Goal: Transaction & Acquisition: Purchase product/service

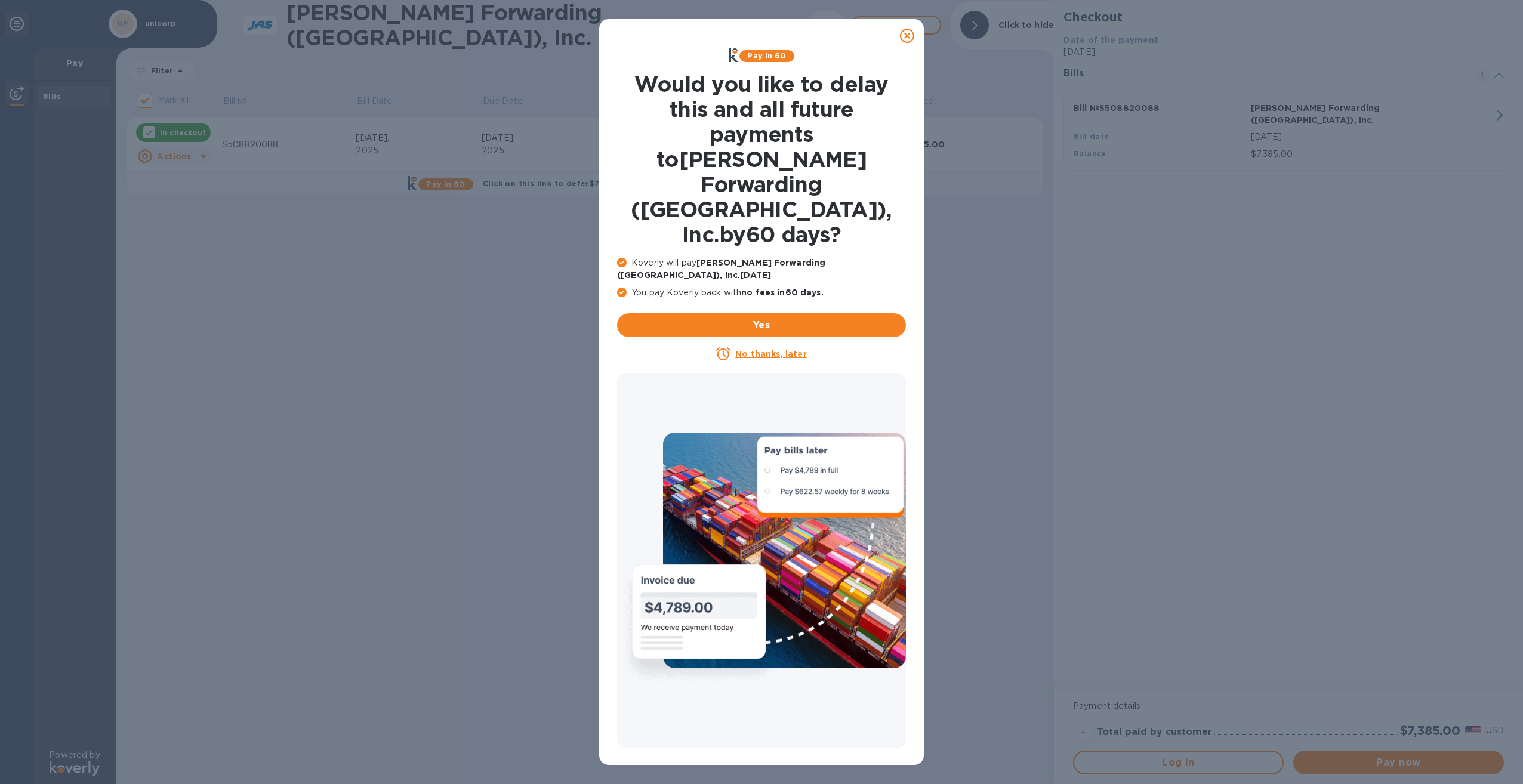
click at [757, 348] on p "No thanks, later" at bounding box center [770, 354] width 71 height 12
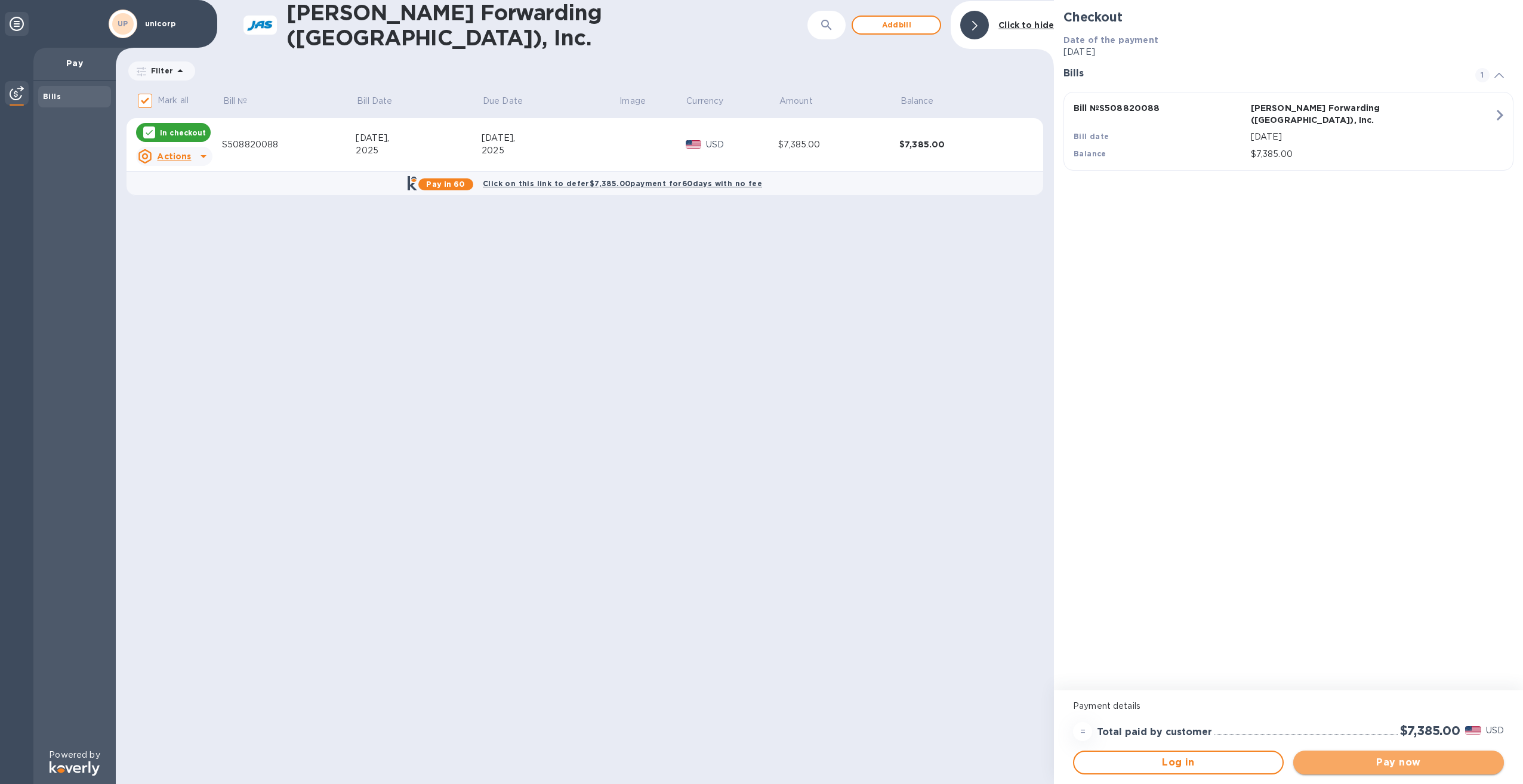
click at [1368, 760] on span "Pay now" at bounding box center [1398, 763] width 192 height 14
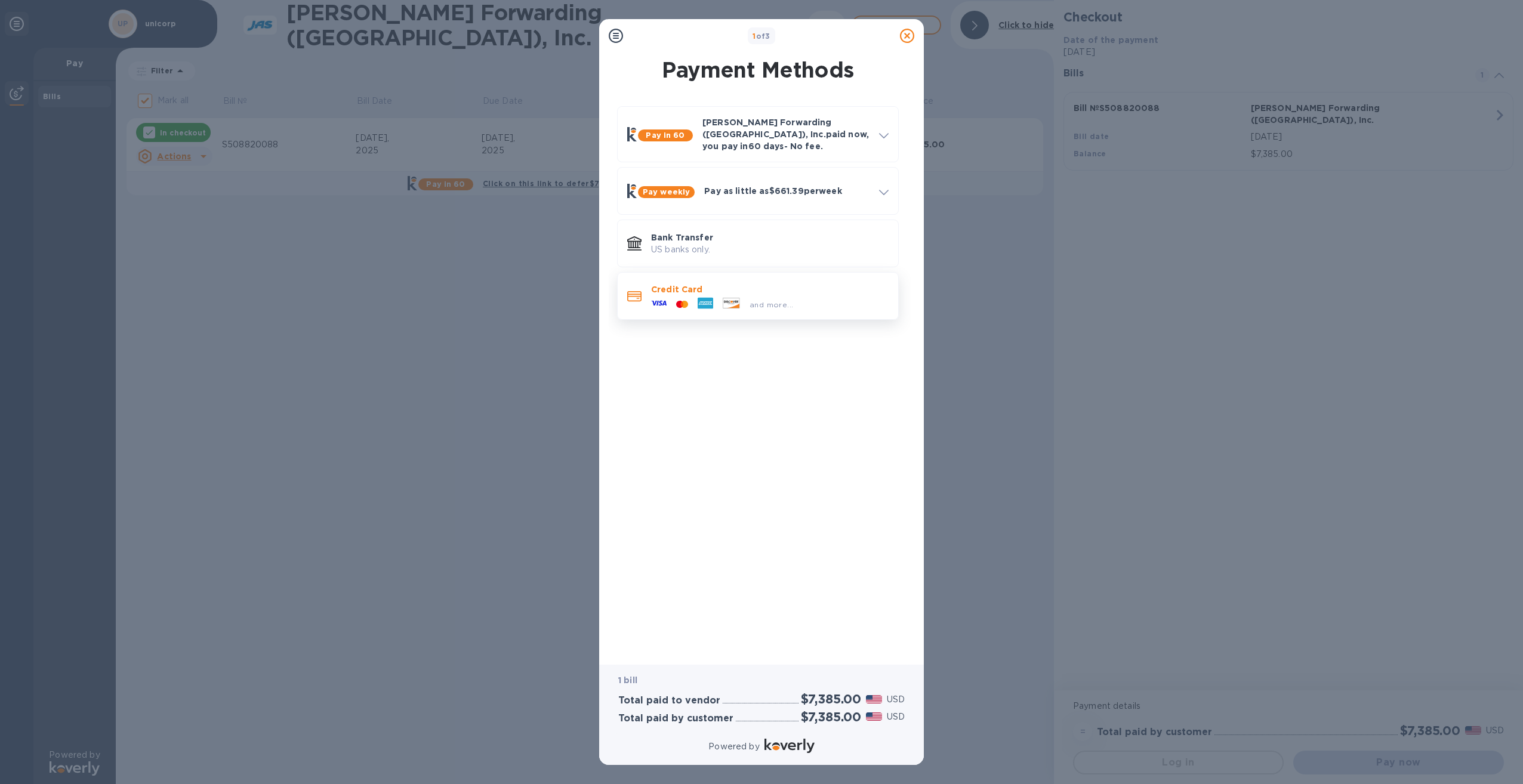
click at [808, 296] on div "and more..." at bounding box center [770, 302] width 238 height 13
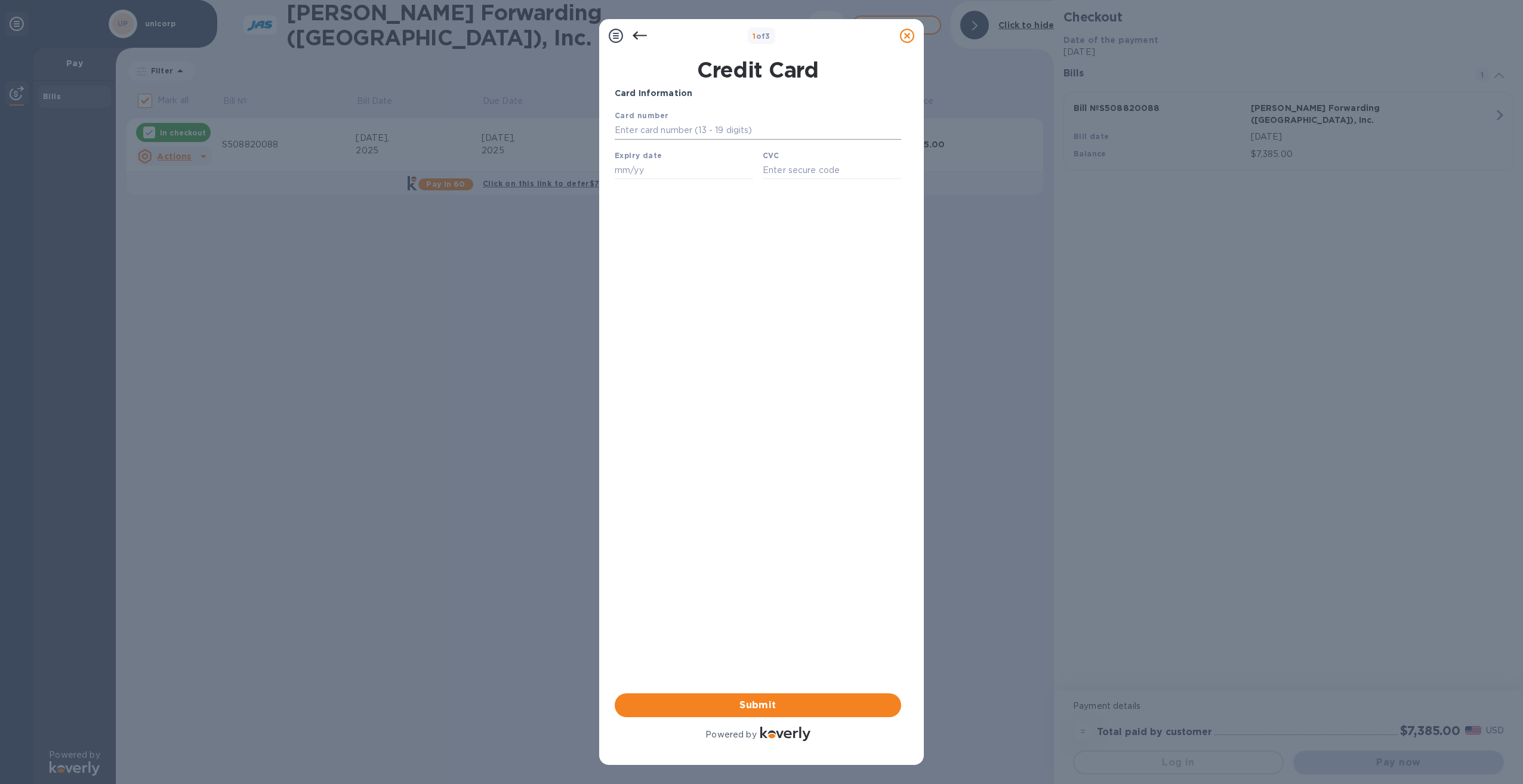
click at [738, 131] on input "text" at bounding box center [758, 131] width 287 height 18
type input "[CREDIT_CARD_NUMBER]"
click at [656, 174] on input "text" at bounding box center [684, 170] width 139 height 18
type input "08/29"
drag, startPoint x: 834, startPoint y: 180, endPoint x: 827, endPoint y: 180, distance: 7.0
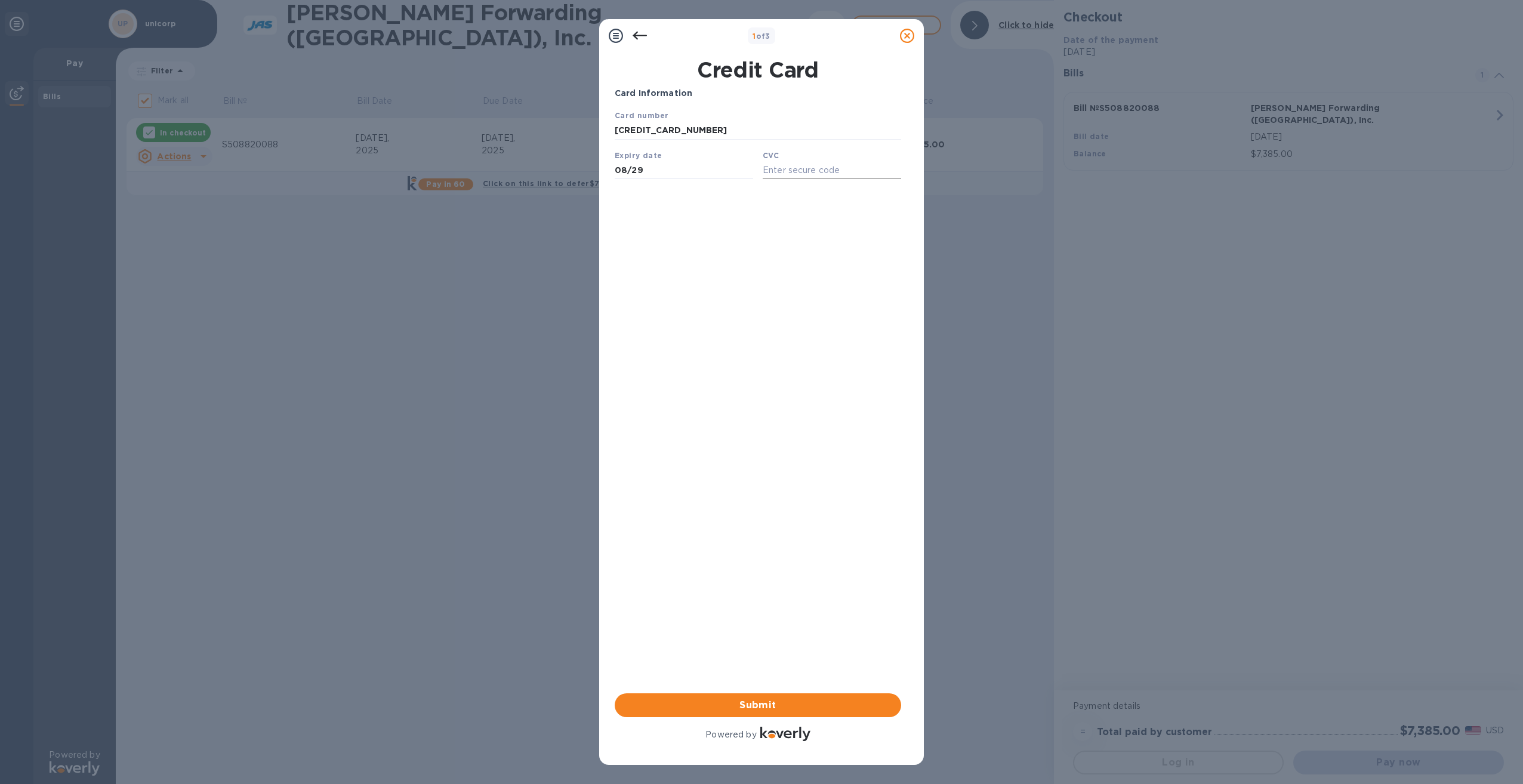
click at [829, 179] on input "text" at bounding box center [832, 170] width 139 height 18
type input "687"
click at [818, 713] on button "Submit" at bounding box center [758, 705] width 287 height 24
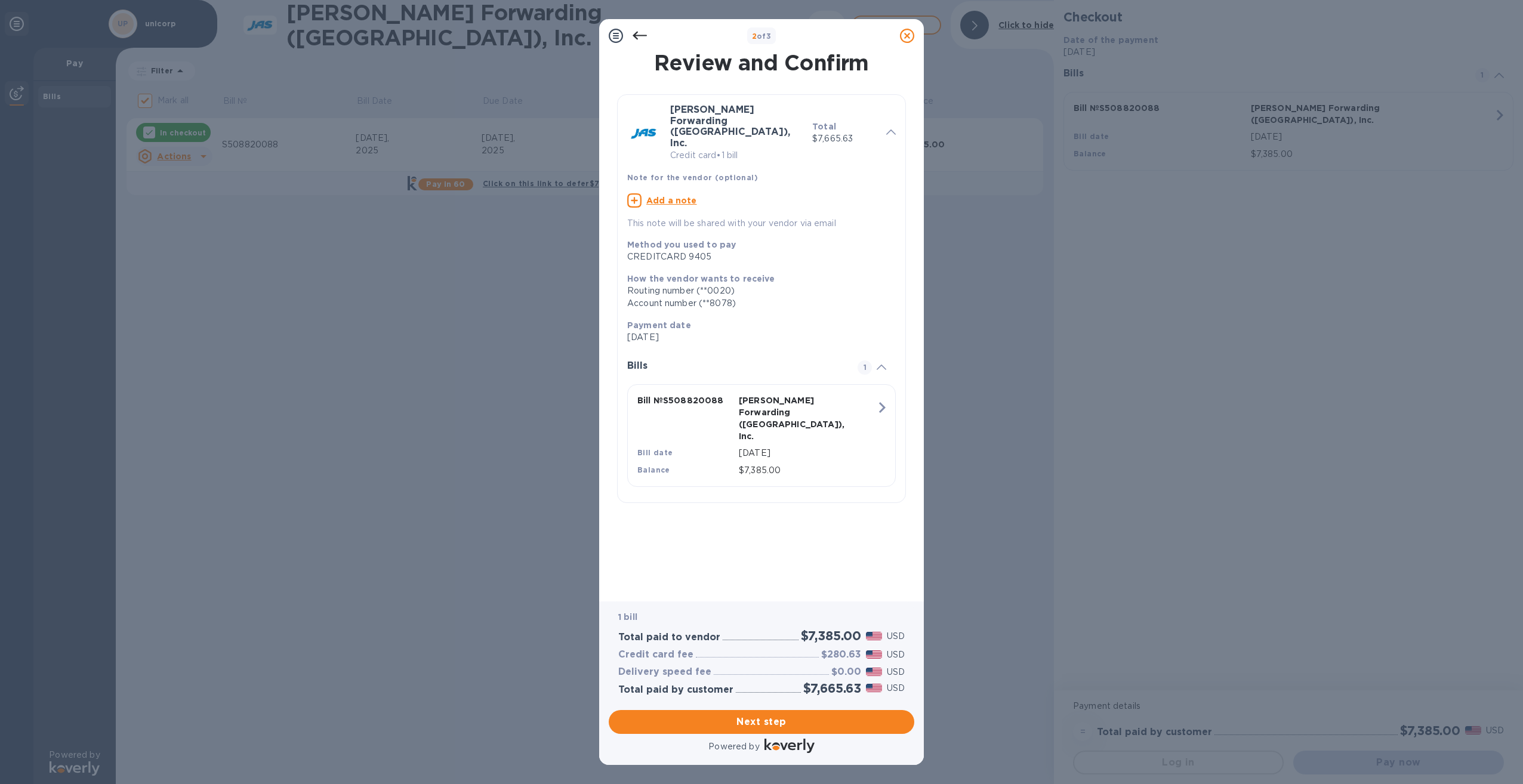
drag, startPoint x: 826, startPoint y: 729, endPoint x: 797, endPoint y: 312, distance: 418.0
click at [796, 379] on div "2 of 3 Review and Confirm [PERSON_NAME] Forwarding ([GEOGRAPHIC_DATA]), Inc. Cr…" at bounding box center [762, 392] width 325 height 746
click at [742, 725] on span "Next step" at bounding box center [762, 722] width 287 height 14
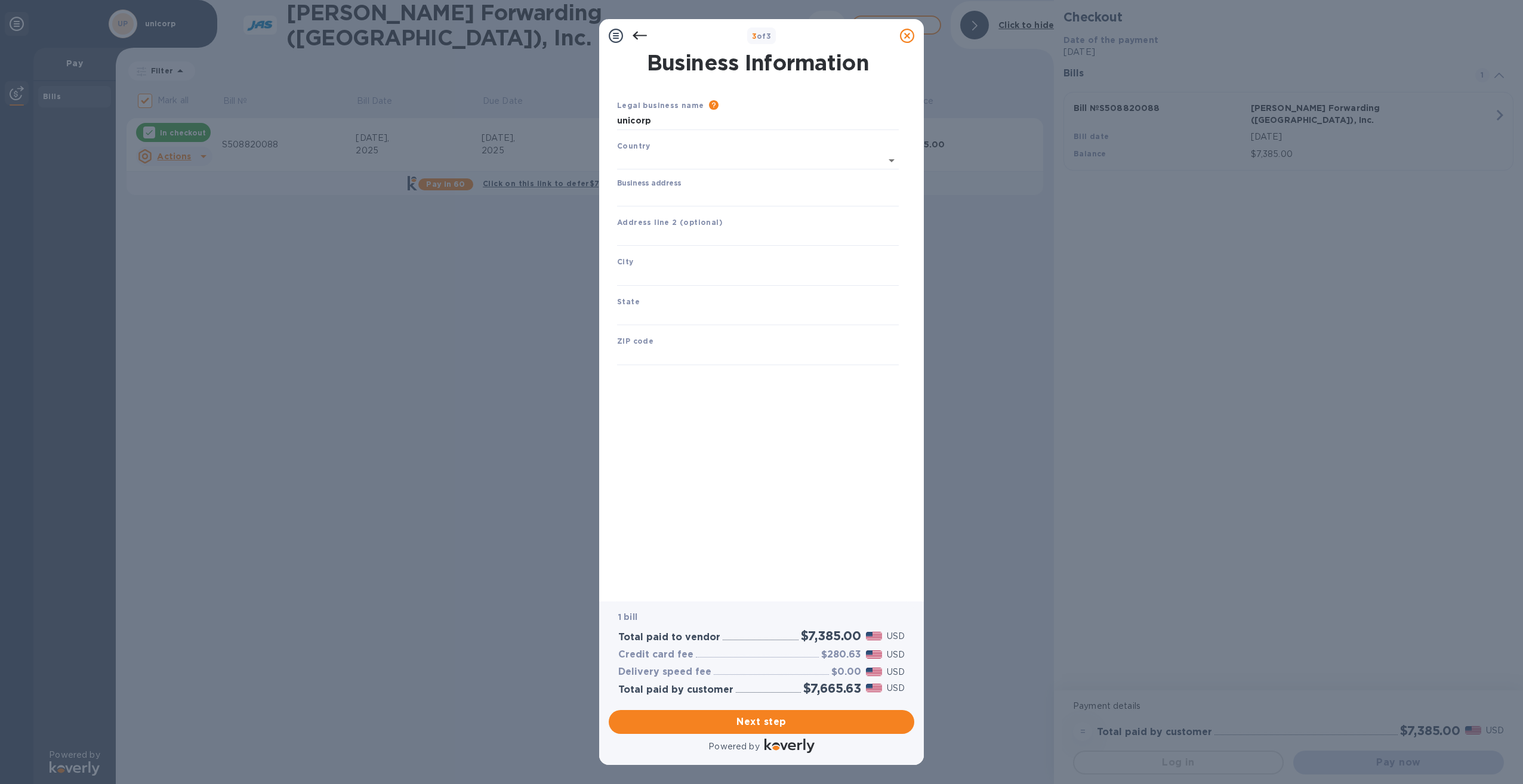
type input "[GEOGRAPHIC_DATA]"
click at [677, 196] on input "Business address" at bounding box center [758, 195] width 282 height 18
type input "[STREET_ADDRESS]"
type input "Longboat Key"
type input "FL"
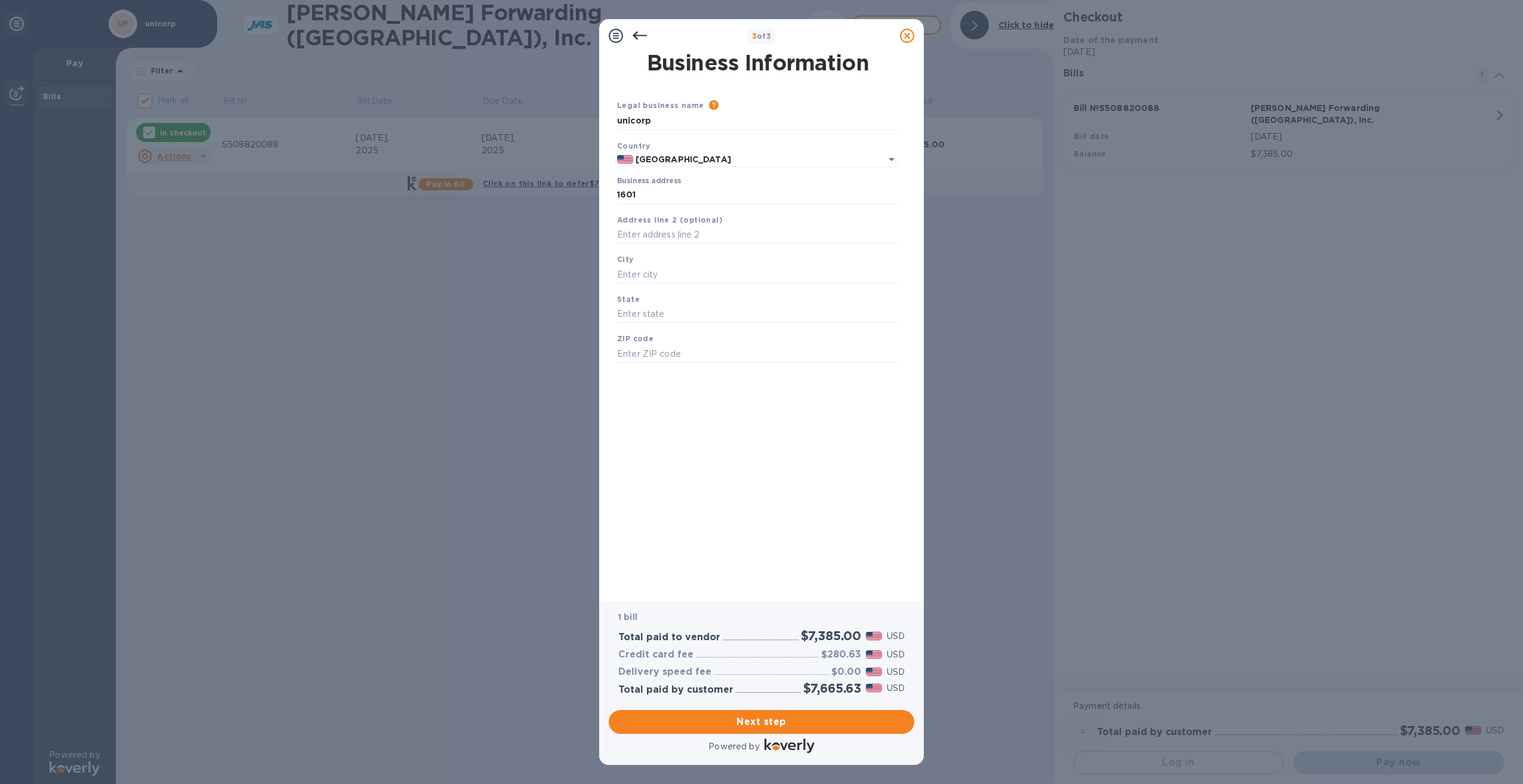
type input "34228"
click at [774, 724] on span "Next step" at bounding box center [762, 722] width 287 height 14
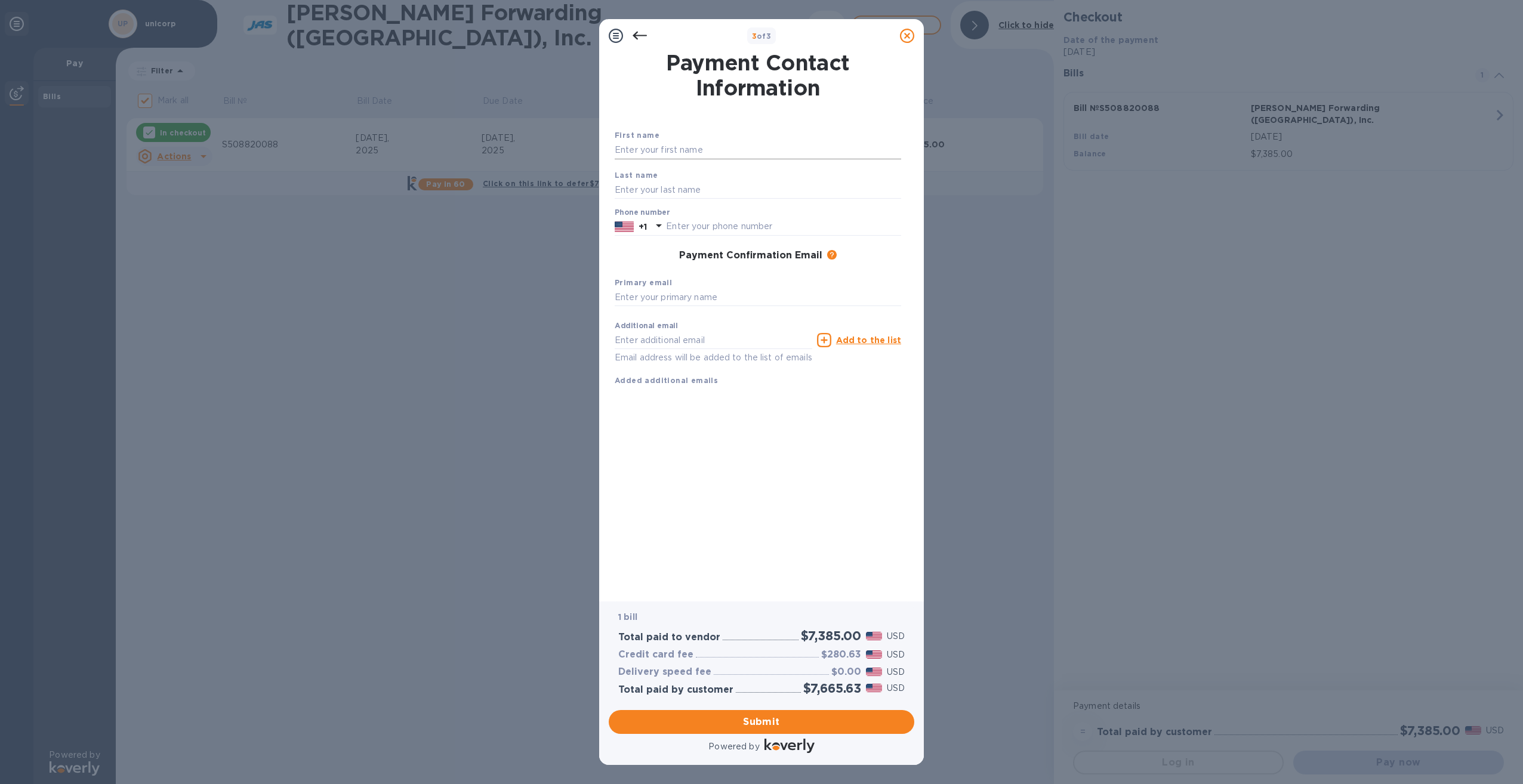
click at [704, 150] on input "text" at bounding box center [758, 150] width 287 height 18
type input "[PERSON_NAME]"
type input "9412311000"
click at [671, 294] on input "text" at bounding box center [758, 298] width 287 height 18
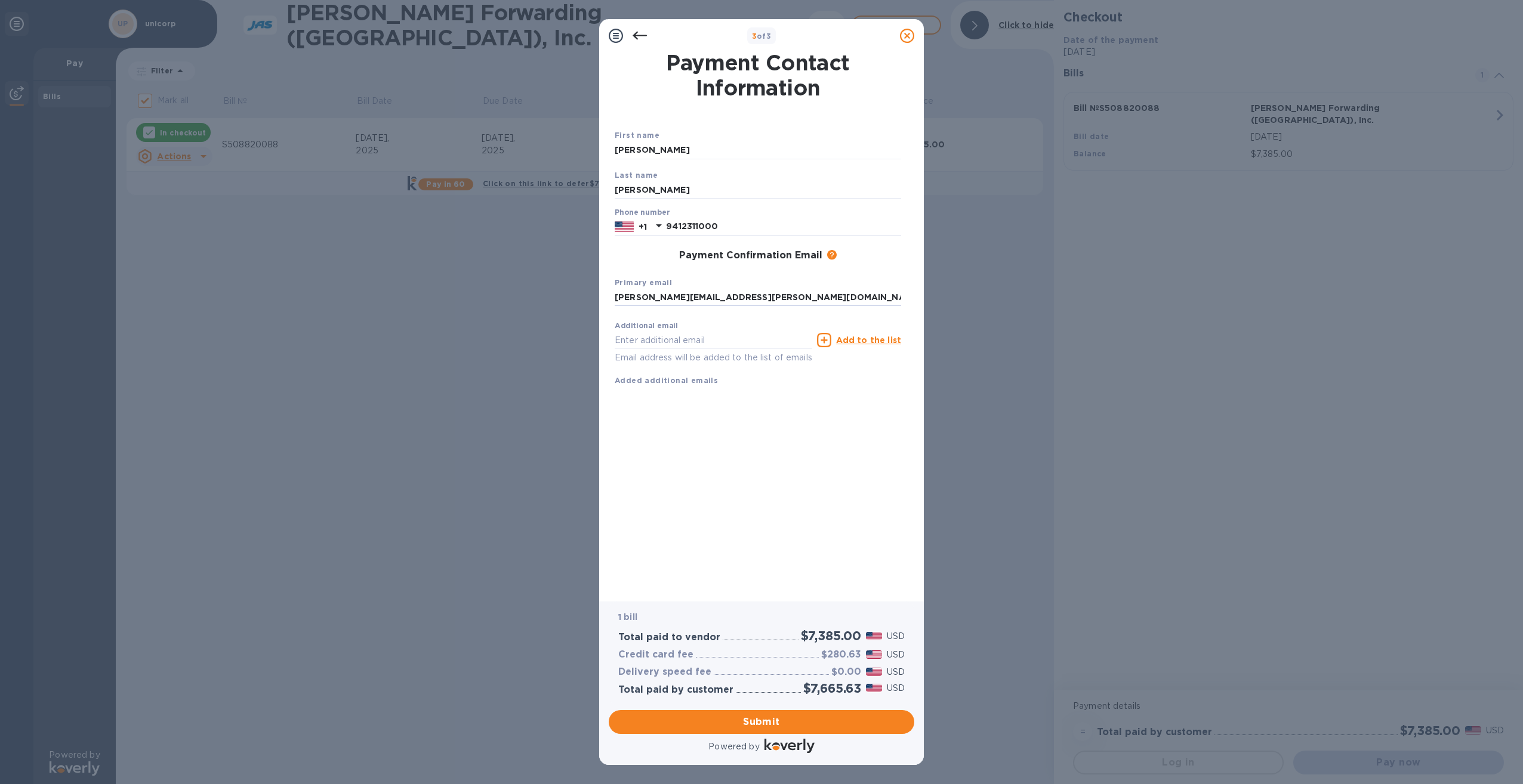
type input "[PERSON_NAME][EMAIL_ADDRESS][PERSON_NAME][DOMAIN_NAME]"
click at [818, 388] on div "First name [PERSON_NAME] name [PERSON_NAME] Phone number [PHONE_NUMBER] Payment…" at bounding box center [758, 268] width 287 height 277
click at [774, 714] on button "Submit" at bounding box center [762, 722] width 306 height 24
checkbox input "false"
